Goal: Task Accomplishment & Management: Use online tool/utility

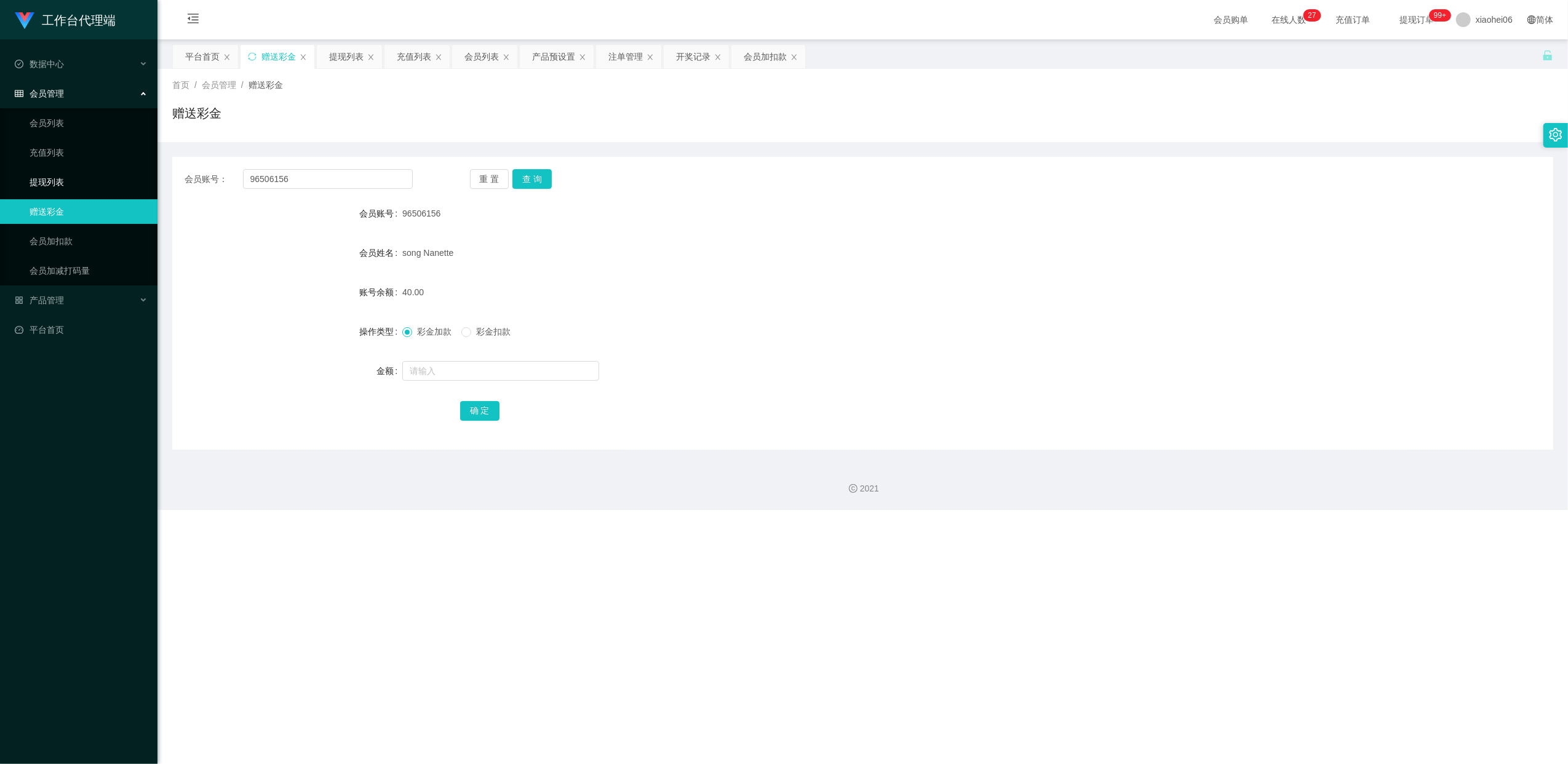
drag, startPoint x: 52, startPoint y: 175, endPoint x: 59, endPoint y: 173, distance: 7.3
click at [52, 175] on link "提现列表" at bounding box center [88, 182] width 118 height 25
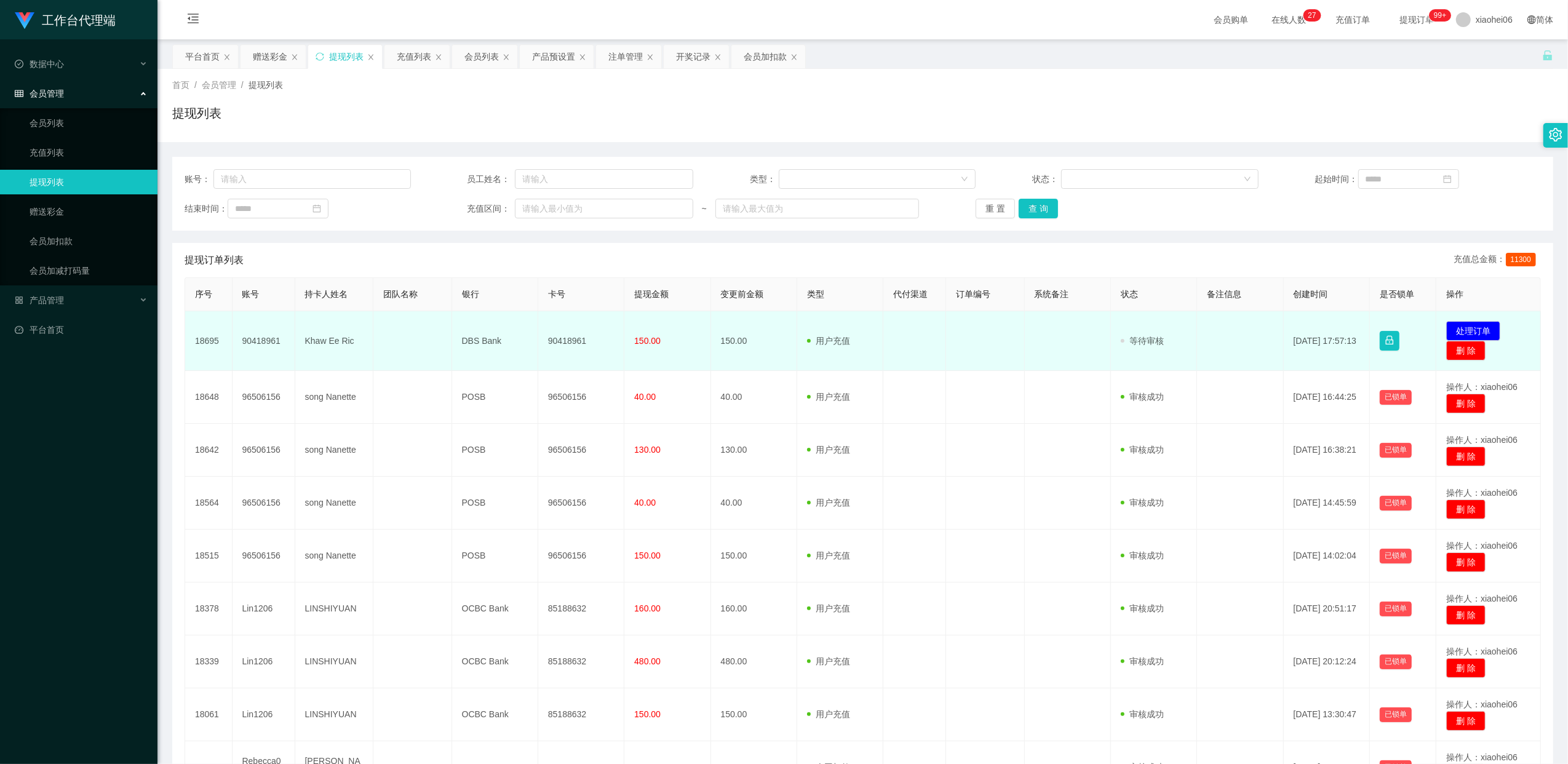
click at [573, 343] on td "90418961" at bounding box center [581, 341] width 86 height 60
click at [573, 344] on td "90418961" at bounding box center [581, 341] width 86 height 60
click at [576, 342] on td "96506156" at bounding box center [581, 341] width 86 height 60
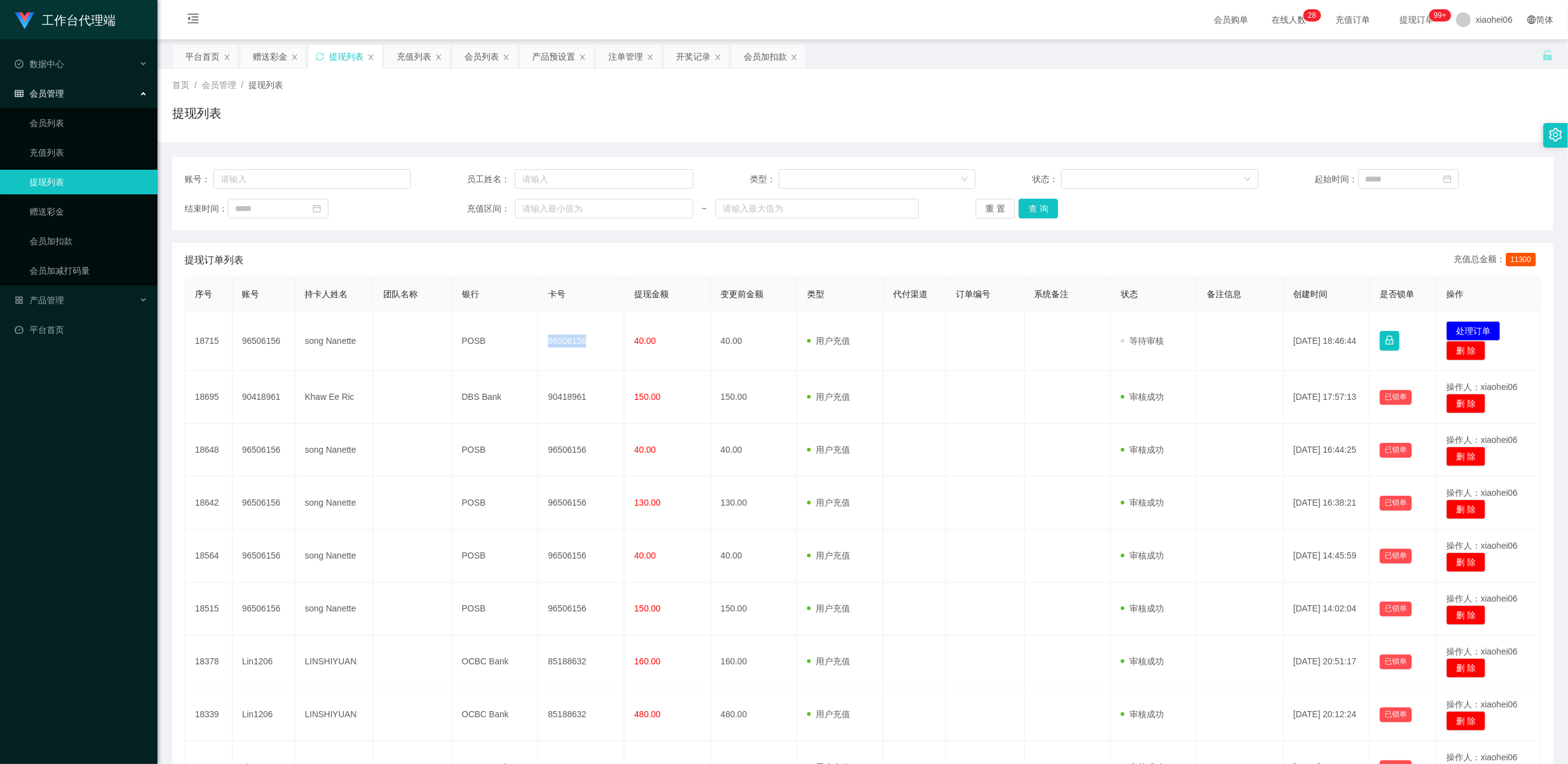
copy td "96506156"
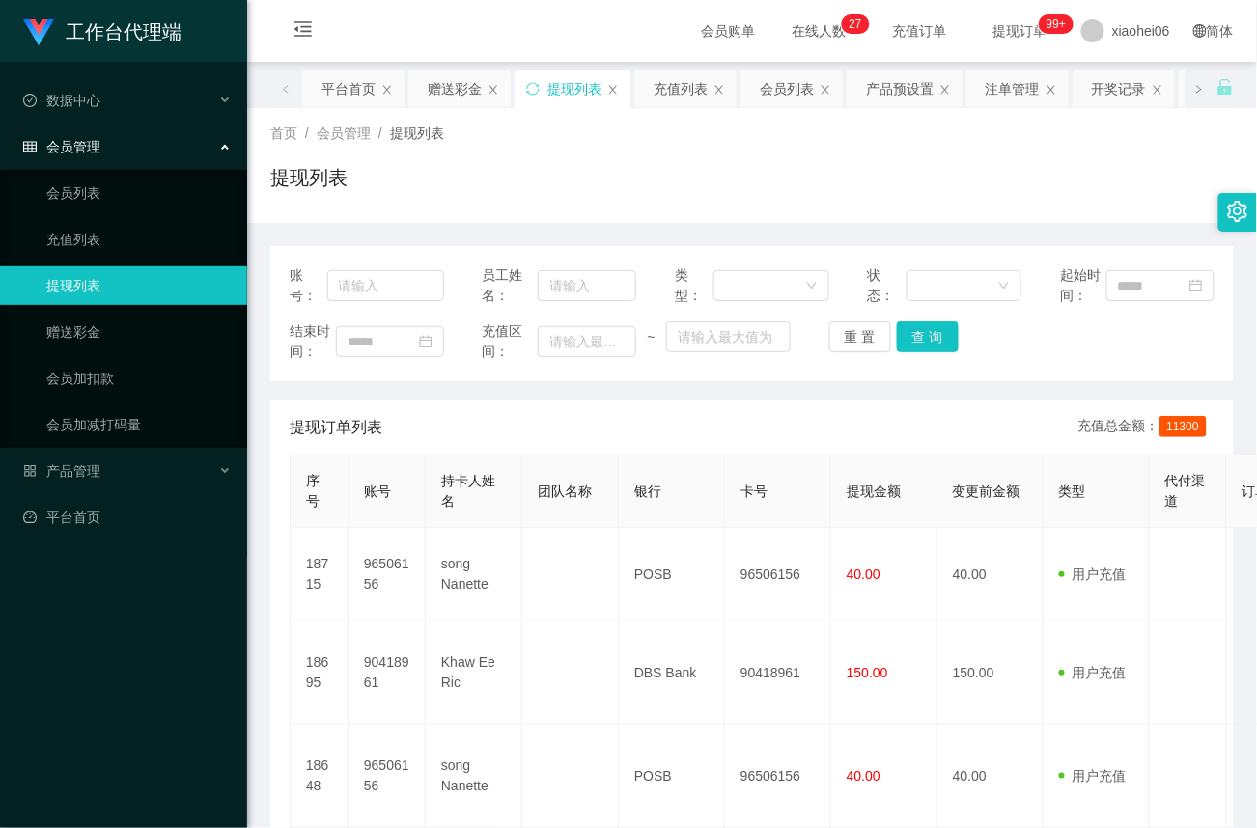
click at [819, 166] on div "提现列表" at bounding box center [751, 185] width 963 height 44
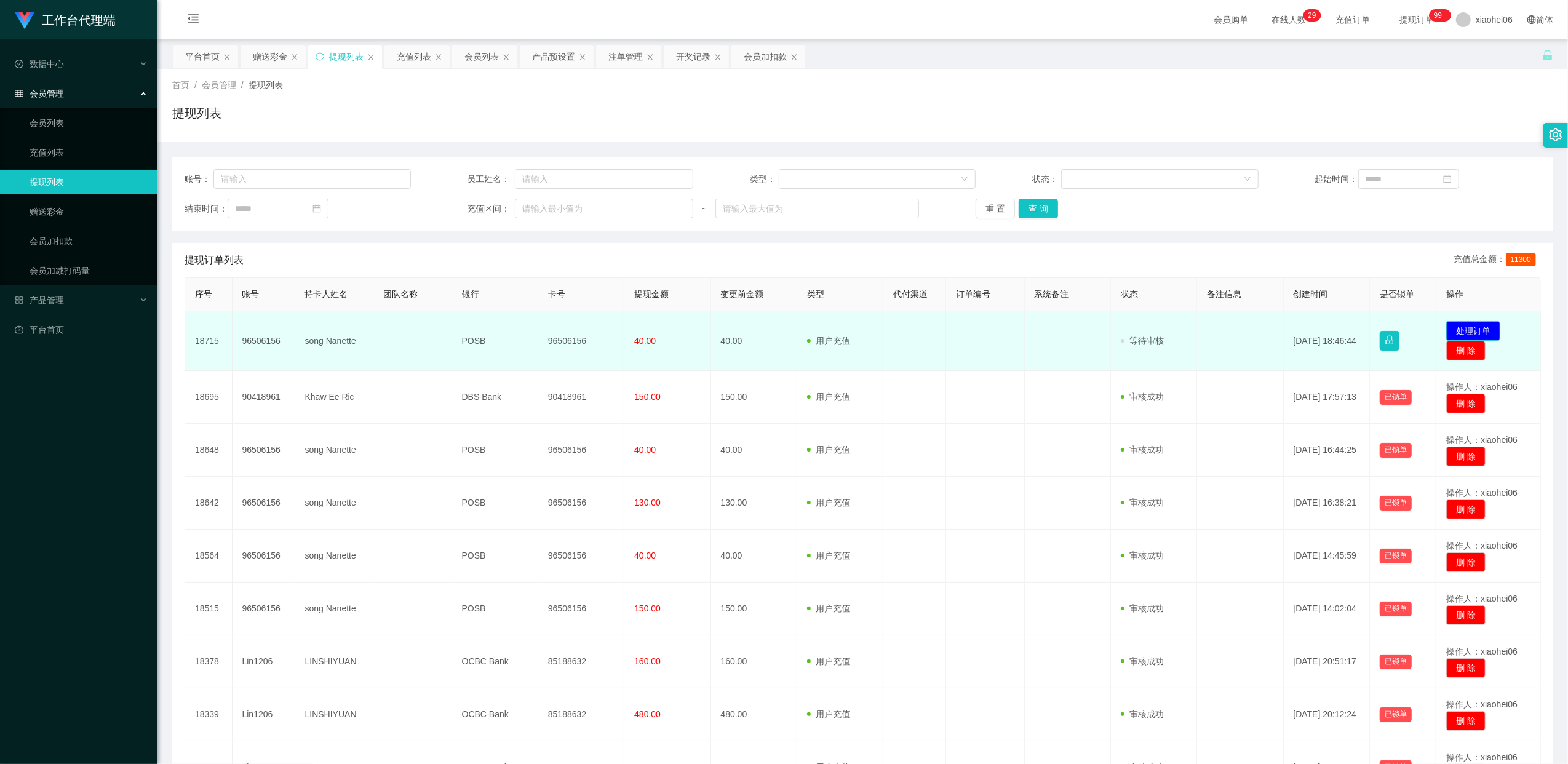
click at [1463, 327] on button "处理订单" at bounding box center [1473, 331] width 54 height 20
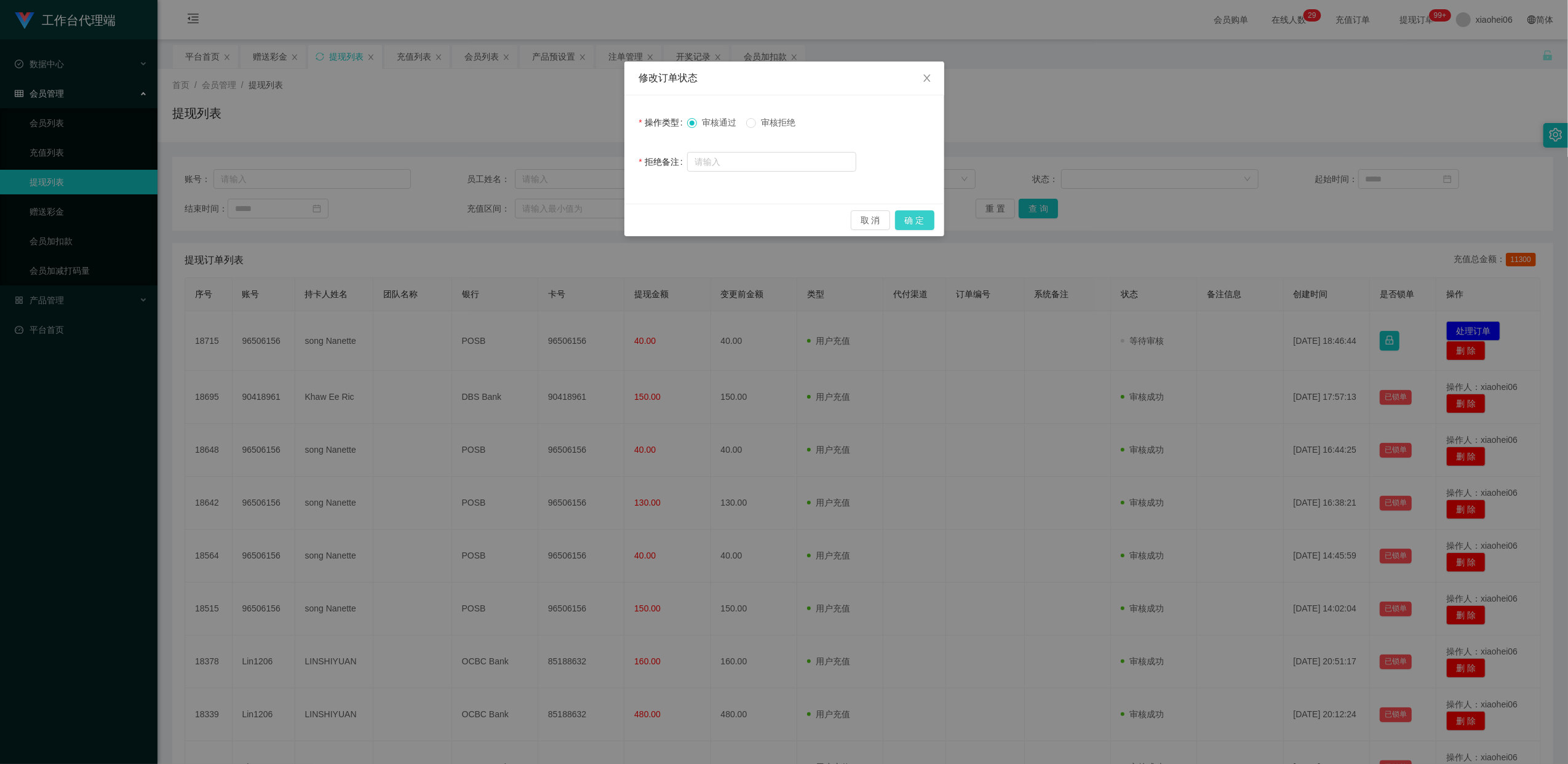
click at [920, 222] on button "确 定" at bounding box center [915, 220] width 40 height 20
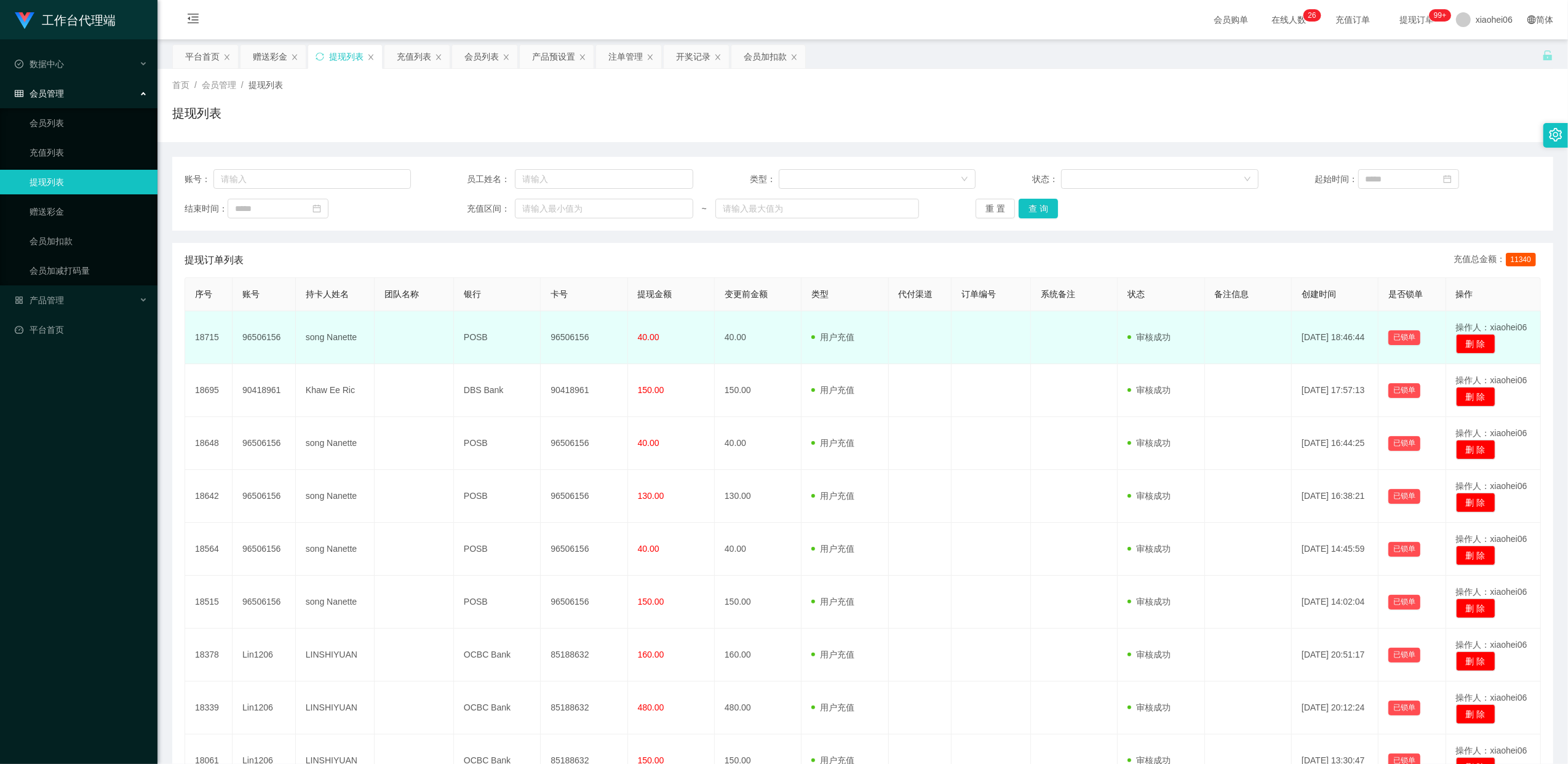
drag, startPoint x: 0, startPoint y: 0, endPoint x: 270, endPoint y: 338, distance: 432.6
click at [270, 338] on td "96506156" at bounding box center [264, 337] width 63 height 53
copy td "96506156"
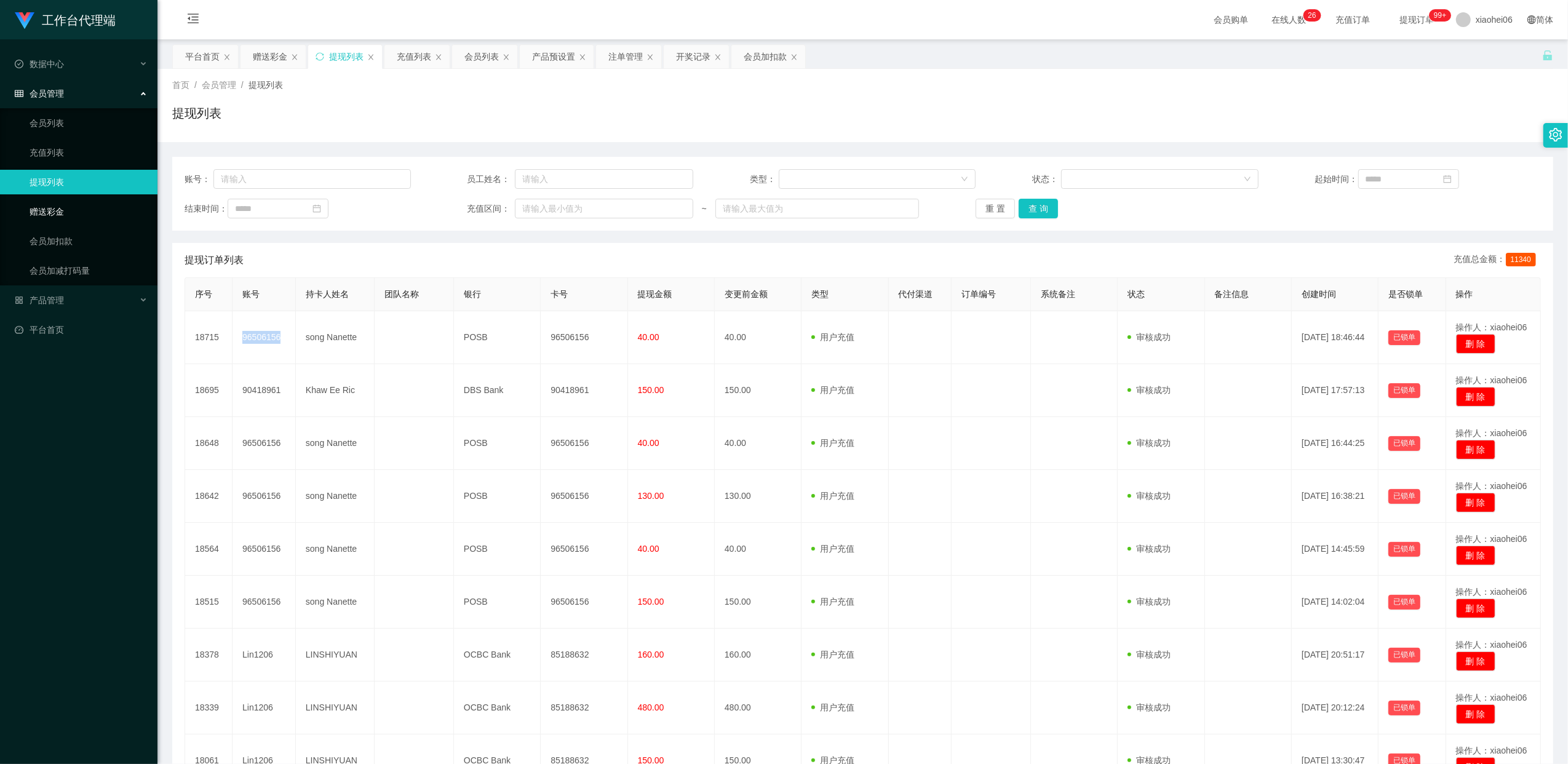
drag, startPoint x: 33, startPoint y: 205, endPoint x: 144, endPoint y: 202, distance: 111.0
click at [33, 206] on link "赠送彩金" at bounding box center [88, 212] width 118 height 25
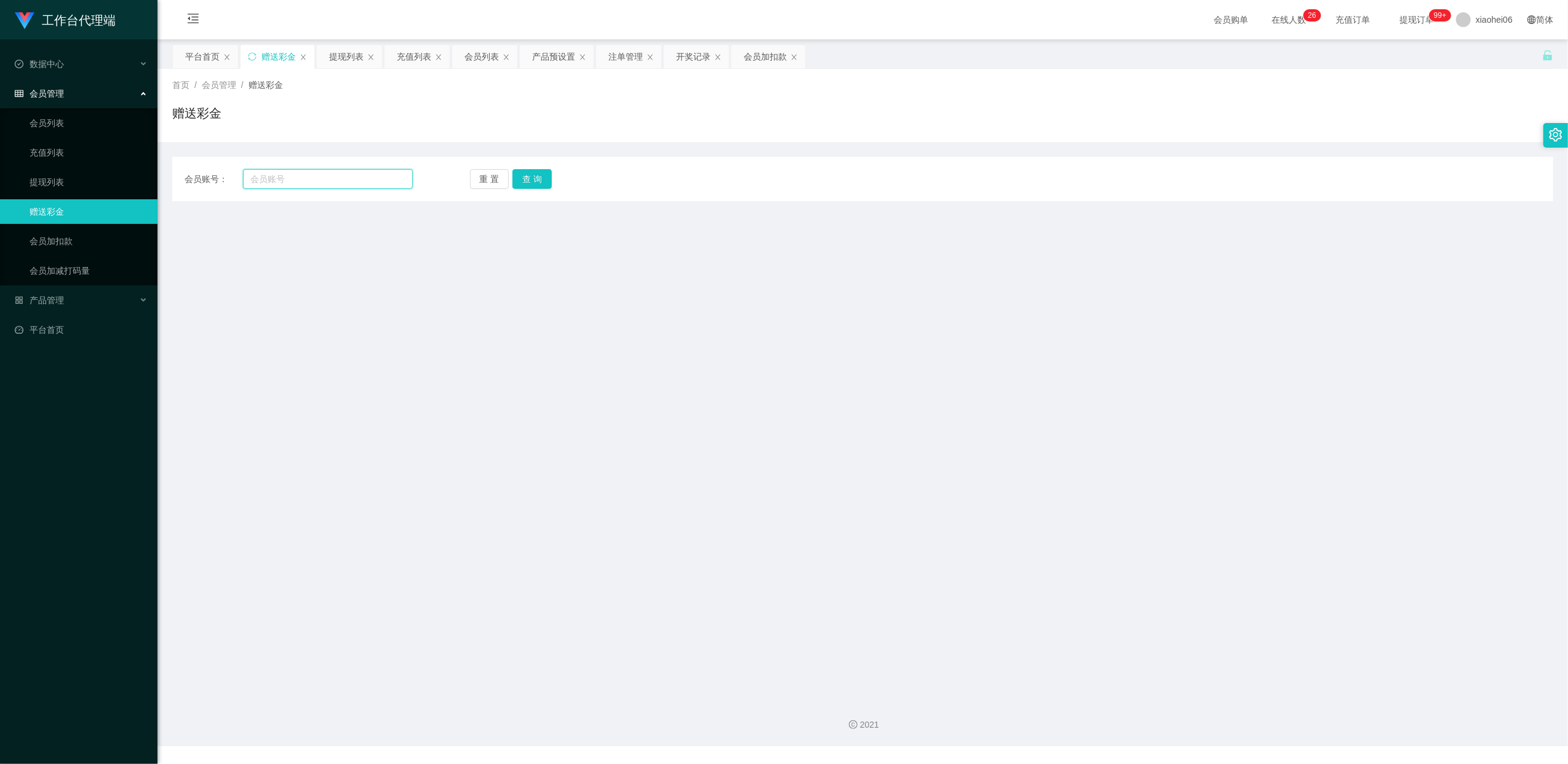
click at [318, 175] on input "text" at bounding box center [328, 178] width 170 height 20
paste input "96506156"
type input "96506156"
click at [528, 181] on button "查 询" at bounding box center [532, 178] width 40 height 20
